Goal: Find specific page/section: Find specific page/section

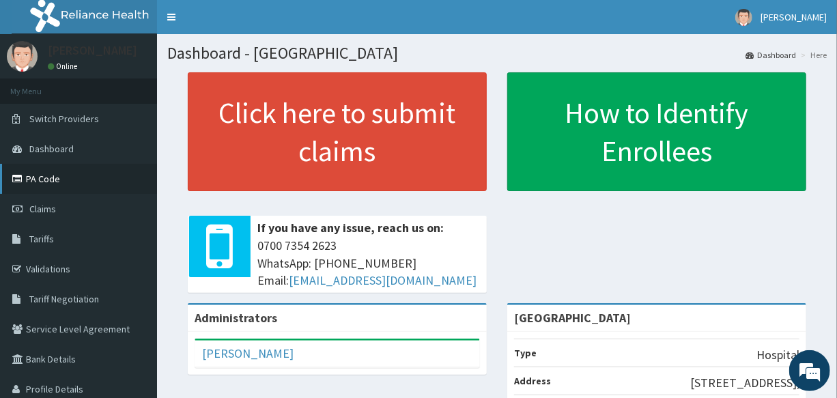
click at [44, 183] on link "PA Code" at bounding box center [78, 179] width 157 height 30
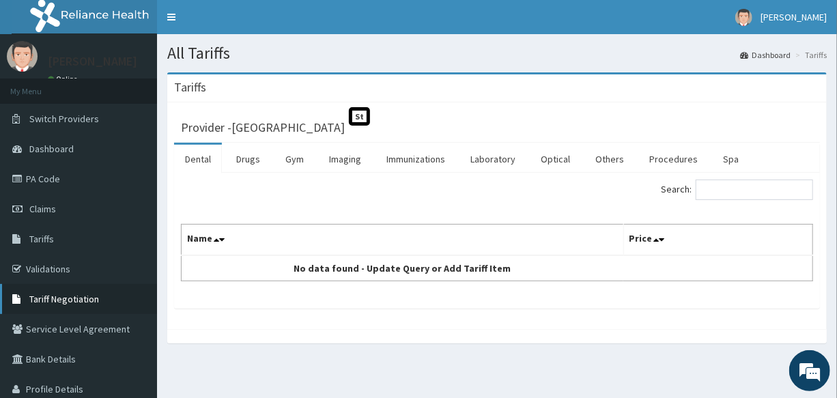
click at [79, 300] on span "Tariff Negotiation" at bounding box center [64, 299] width 70 height 12
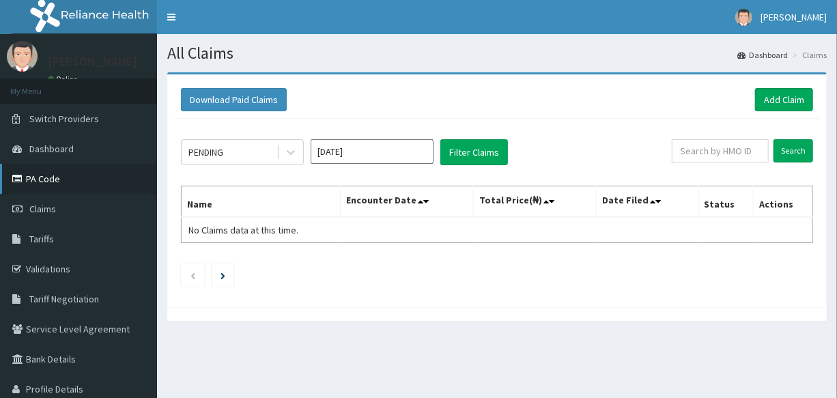
click at [48, 175] on link "PA Code" at bounding box center [78, 179] width 157 height 30
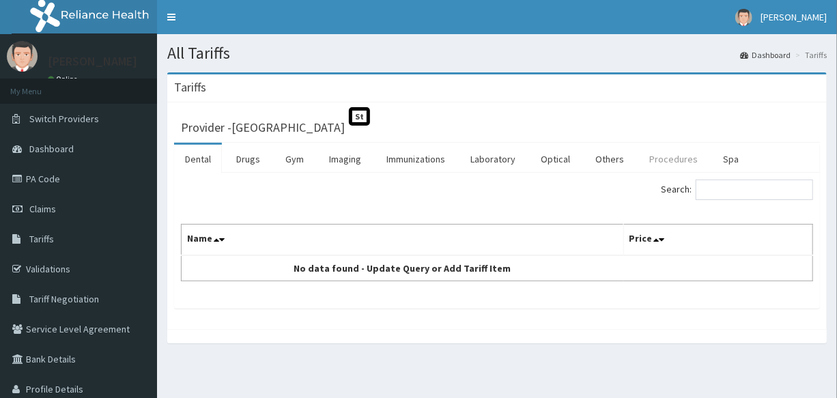
click at [658, 157] on link "Procedures" at bounding box center [673, 159] width 70 height 29
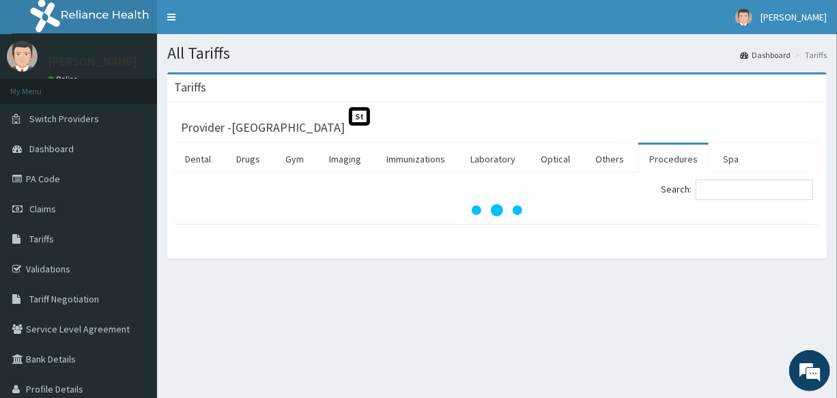
click at [659, 161] on link "Procedures" at bounding box center [673, 159] width 70 height 29
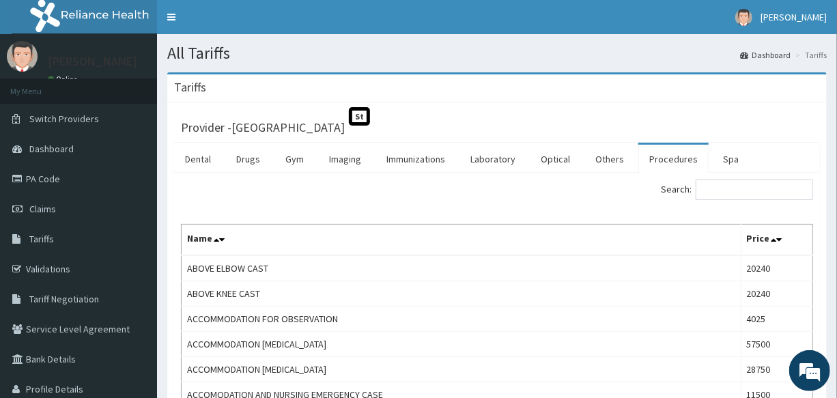
click at [658, 161] on link "Procedures" at bounding box center [673, 159] width 70 height 29
click at [722, 190] on input "Search:" at bounding box center [754, 190] width 117 height 20
type input "y"
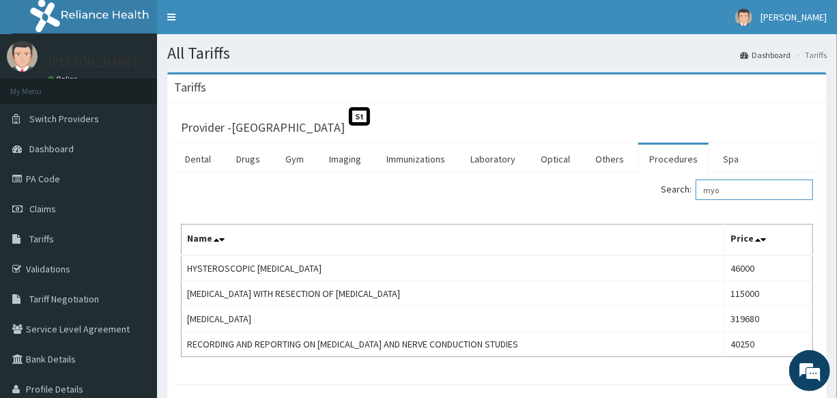
type input "myo"
